Goal: Navigation & Orientation: Find specific page/section

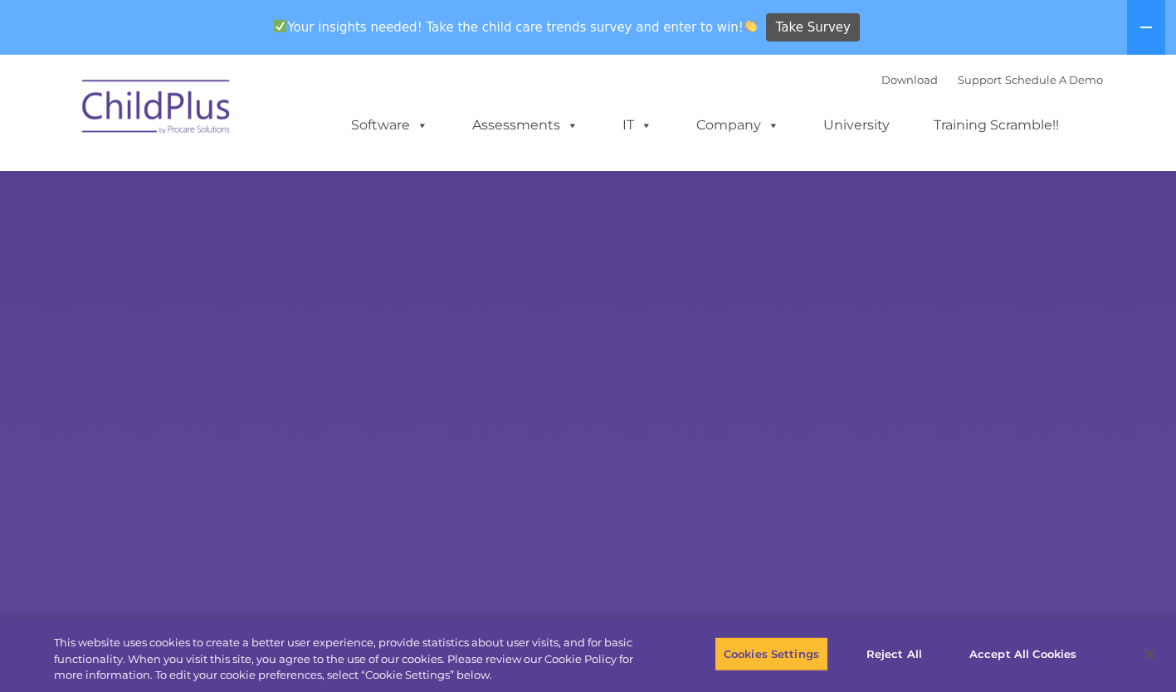
select select "MEDIUM"
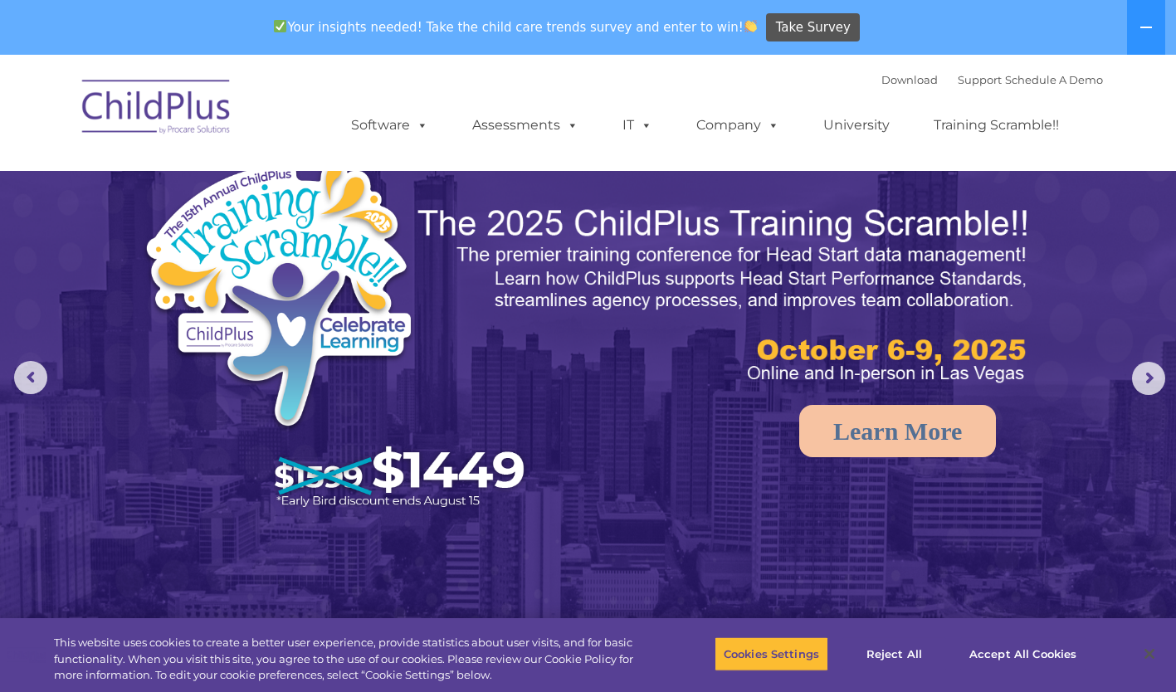
click at [534, 125] on link "Assessments" at bounding box center [525, 125] width 139 height 33
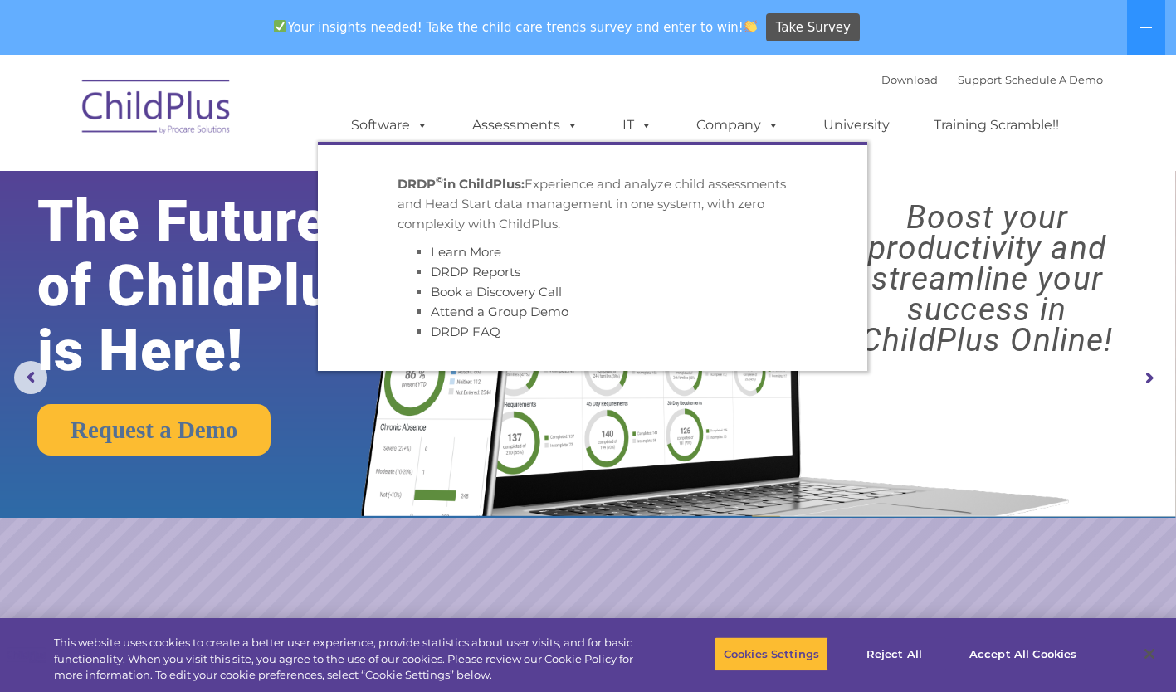
click at [631, 87] on div "Download Support | Schedule A Demo  MENU MENU Software ChildPlus: The original…" at bounding box center [710, 112] width 785 height 91
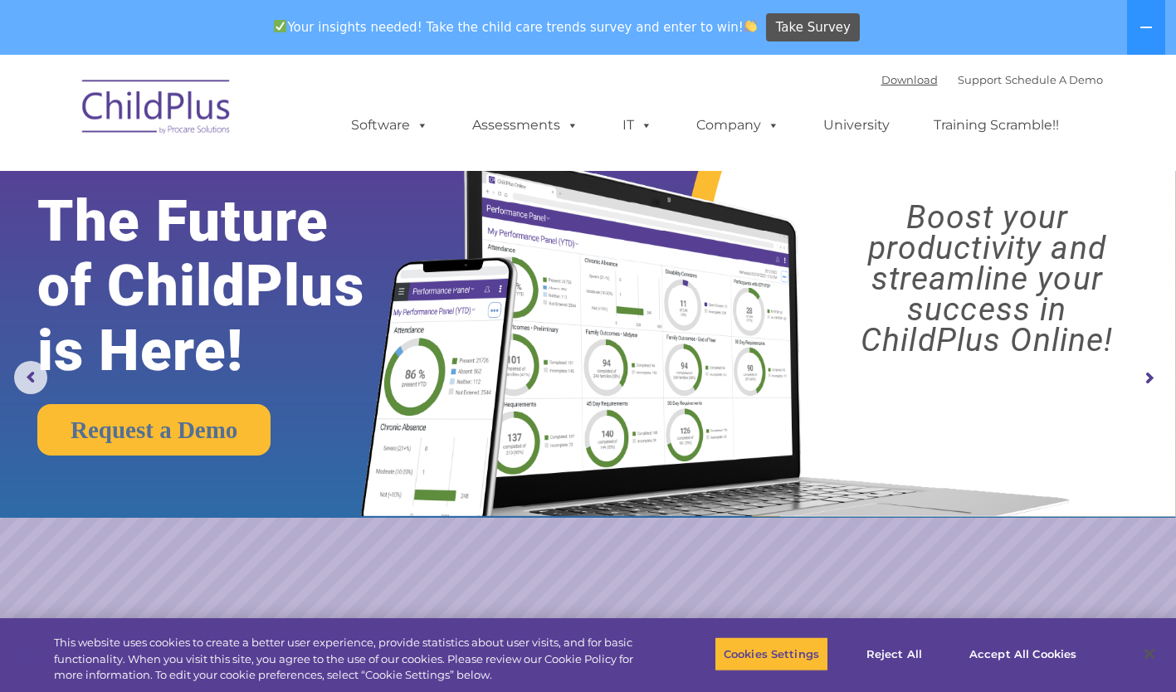
click at [897, 80] on link "Download" at bounding box center [909, 79] width 56 height 13
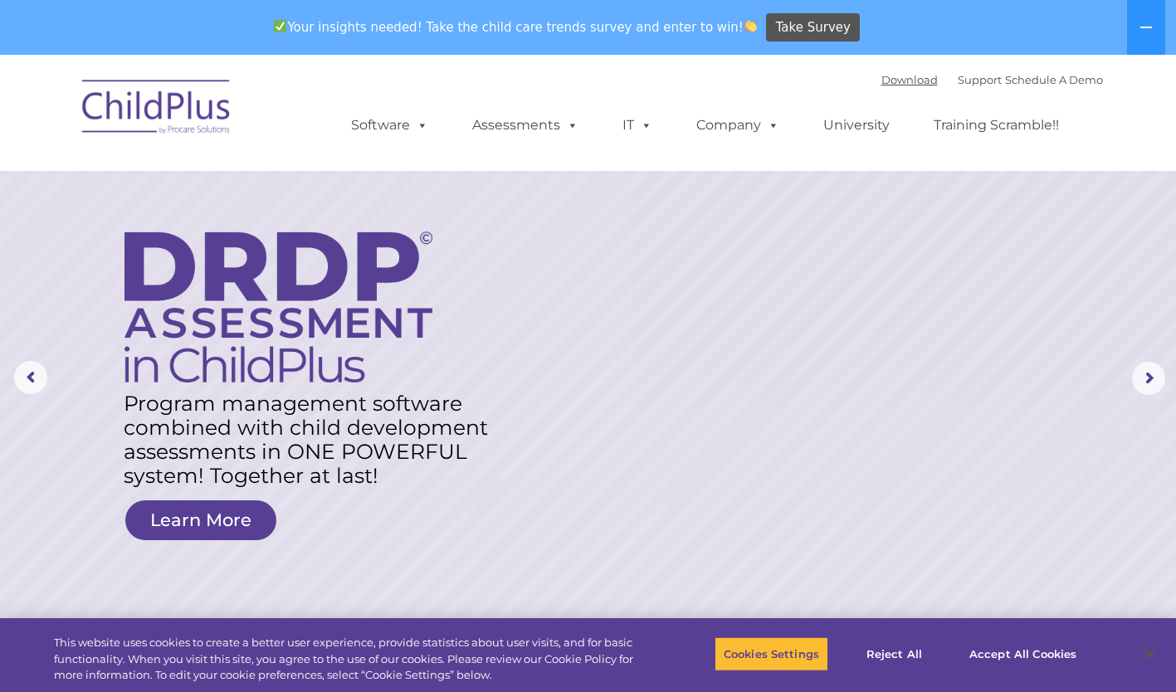
click at [906, 86] on link "Download" at bounding box center [909, 79] width 56 height 13
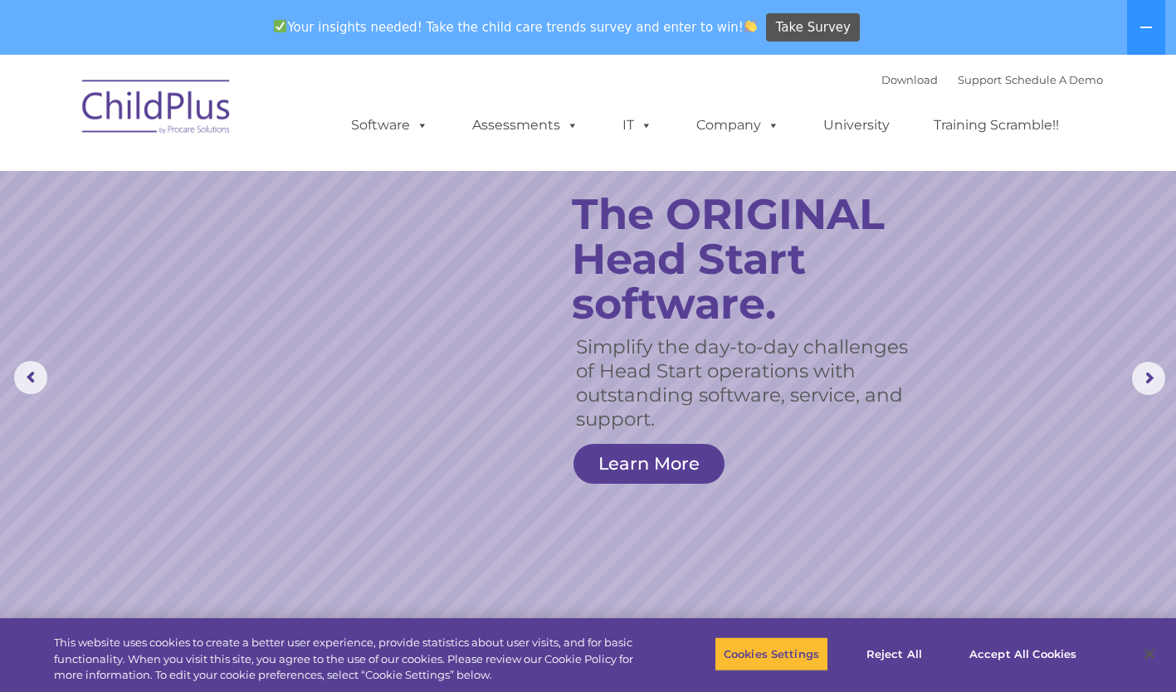
click at [1158, 35] on button at bounding box center [1146, 27] width 38 height 55
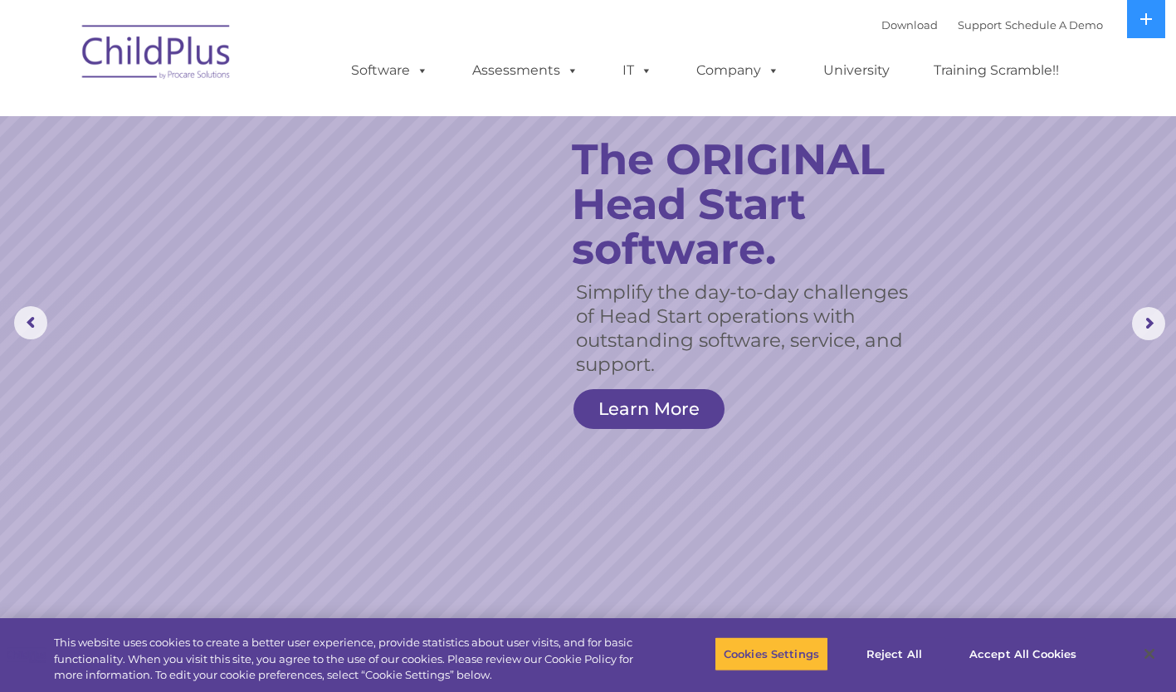
click at [1008, 652] on button "Accept All Cookies" at bounding box center [1022, 653] width 125 height 35
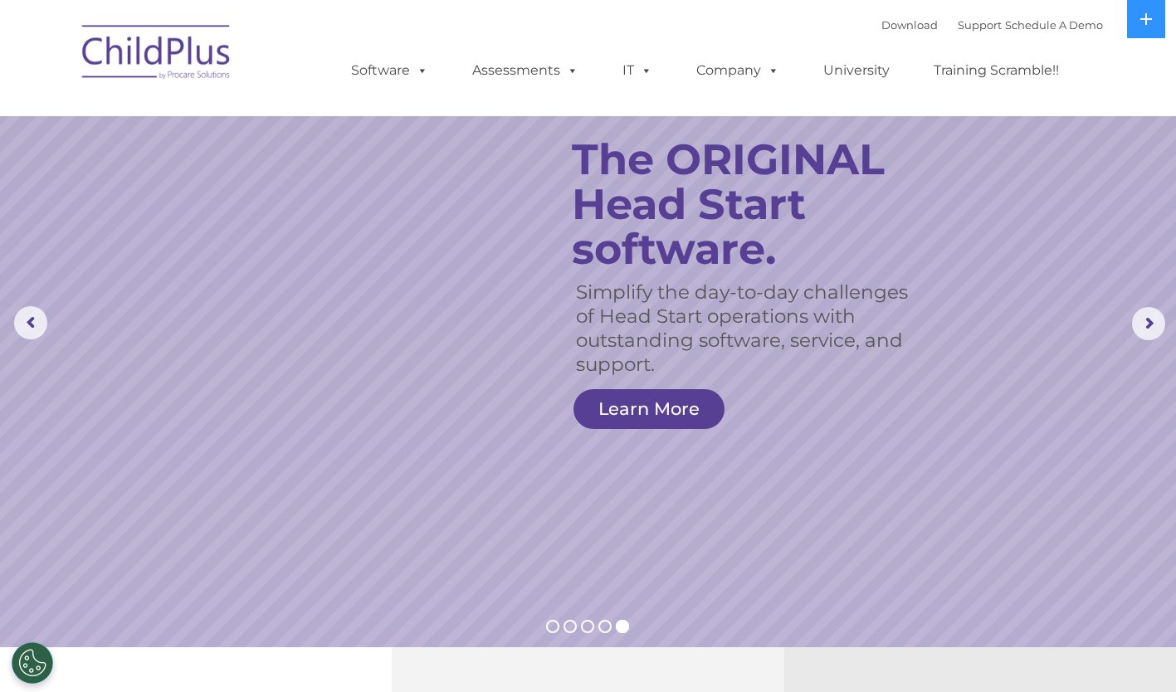
click at [564, 71] on span at bounding box center [569, 70] width 18 height 16
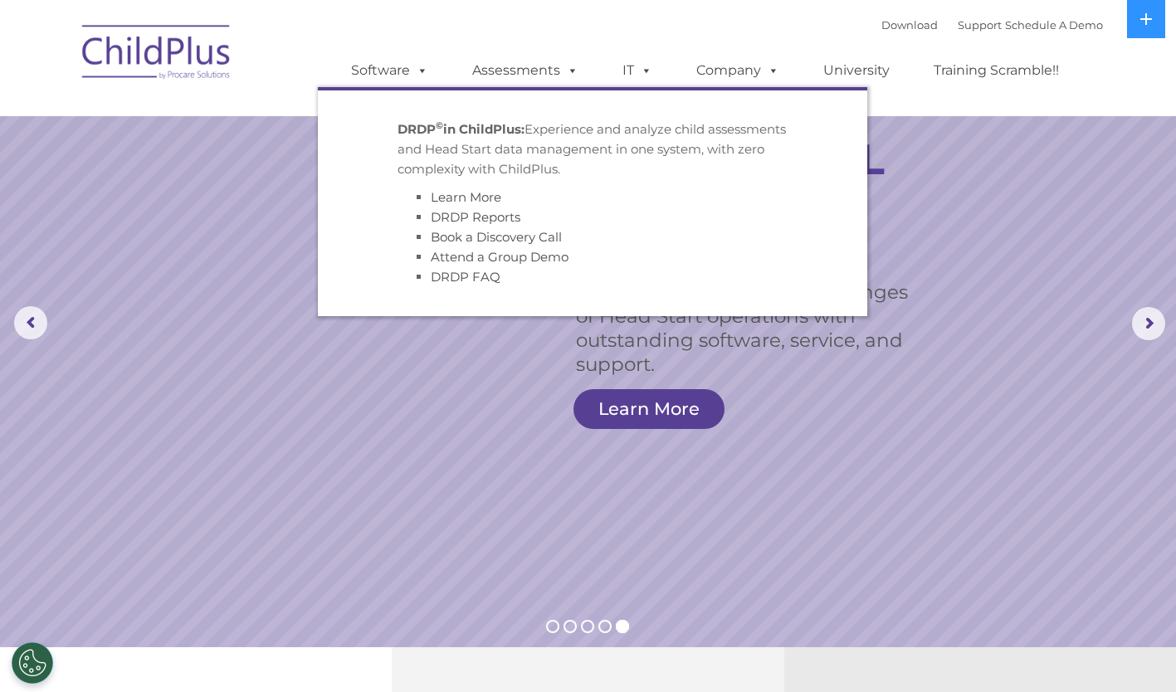
click at [564, 71] on span at bounding box center [569, 70] width 18 height 16
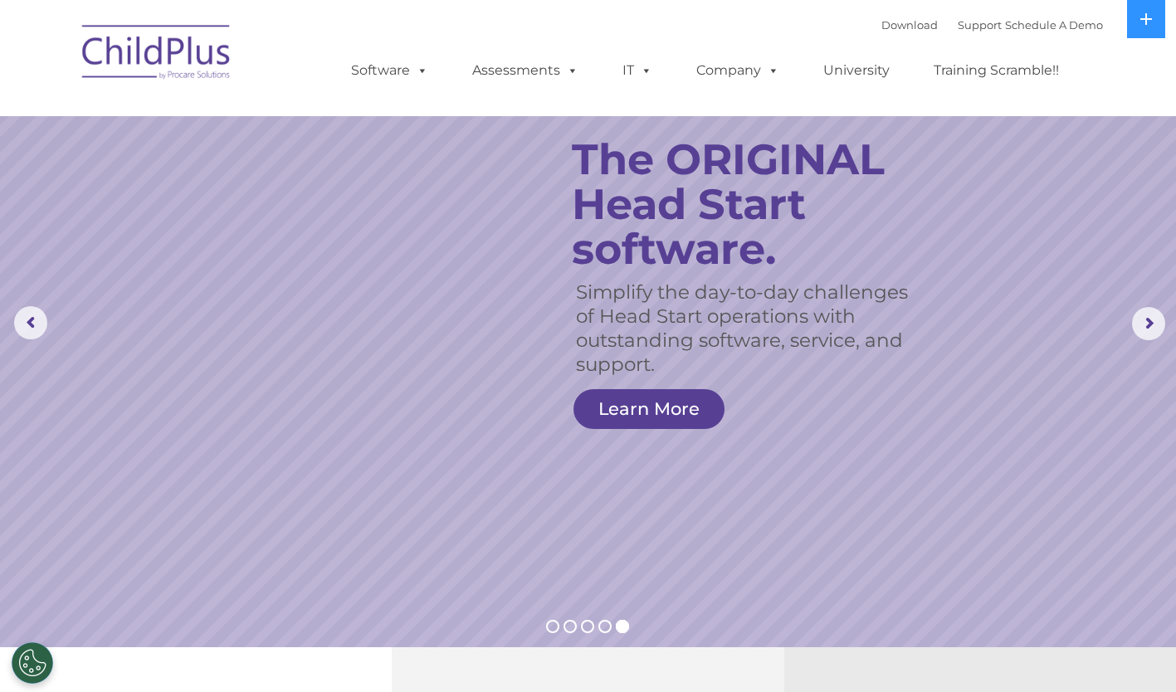
click at [647, 76] on span at bounding box center [643, 70] width 18 height 16
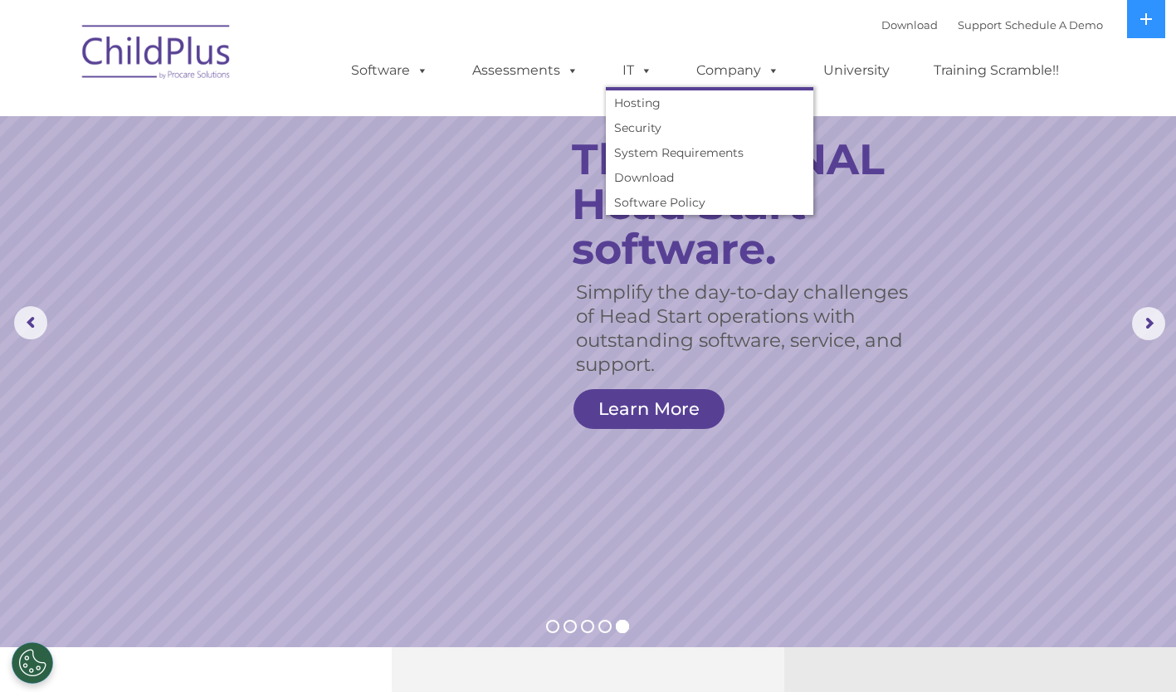
click at [707, 45] on ul "Software ChildPlus: The original and most widely-used Head Start data managemen…" at bounding box center [710, 70] width 785 height 66
click at [770, 71] on span at bounding box center [770, 70] width 18 height 16
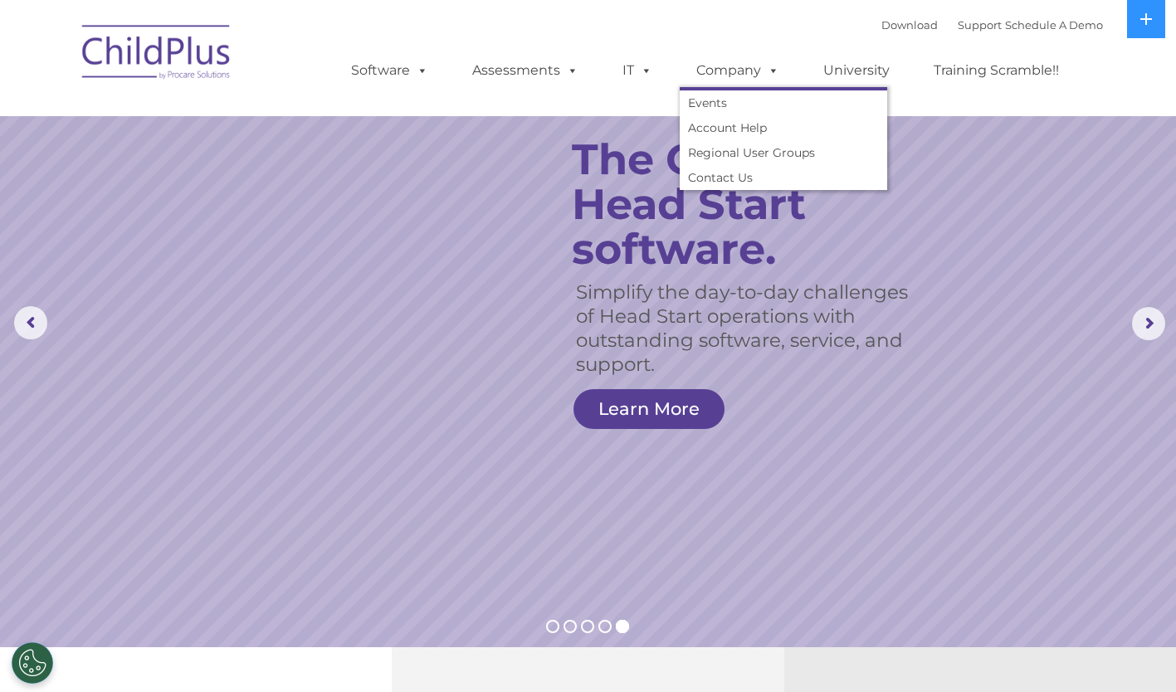
click at [873, 71] on link "University" at bounding box center [857, 70] width 100 height 33
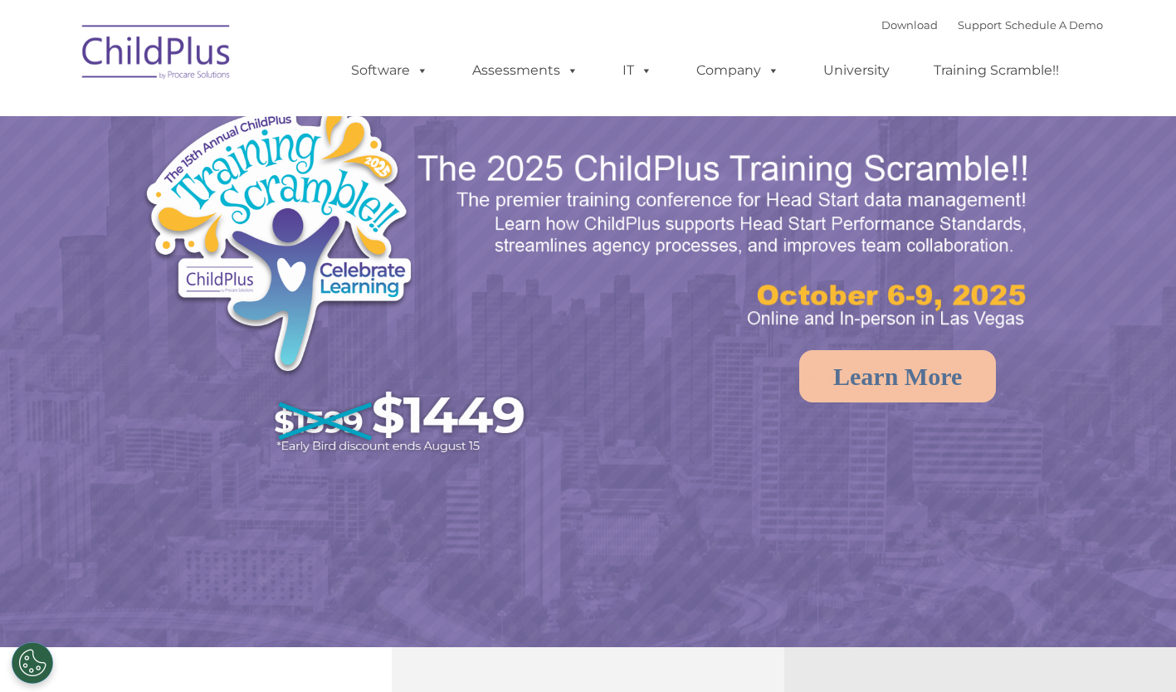
select select "MEDIUM"
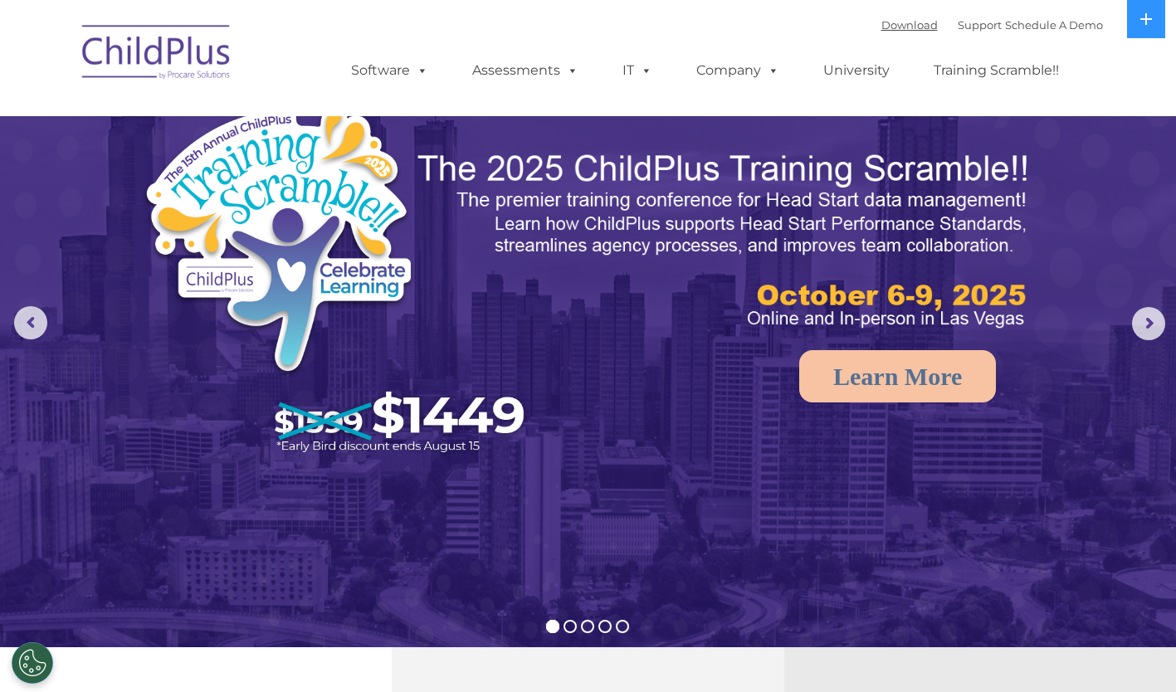
click at [888, 28] on link "Download" at bounding box center [909, 24] width 56 height 13
